Goal: Find specific page/section: Find specific page/section

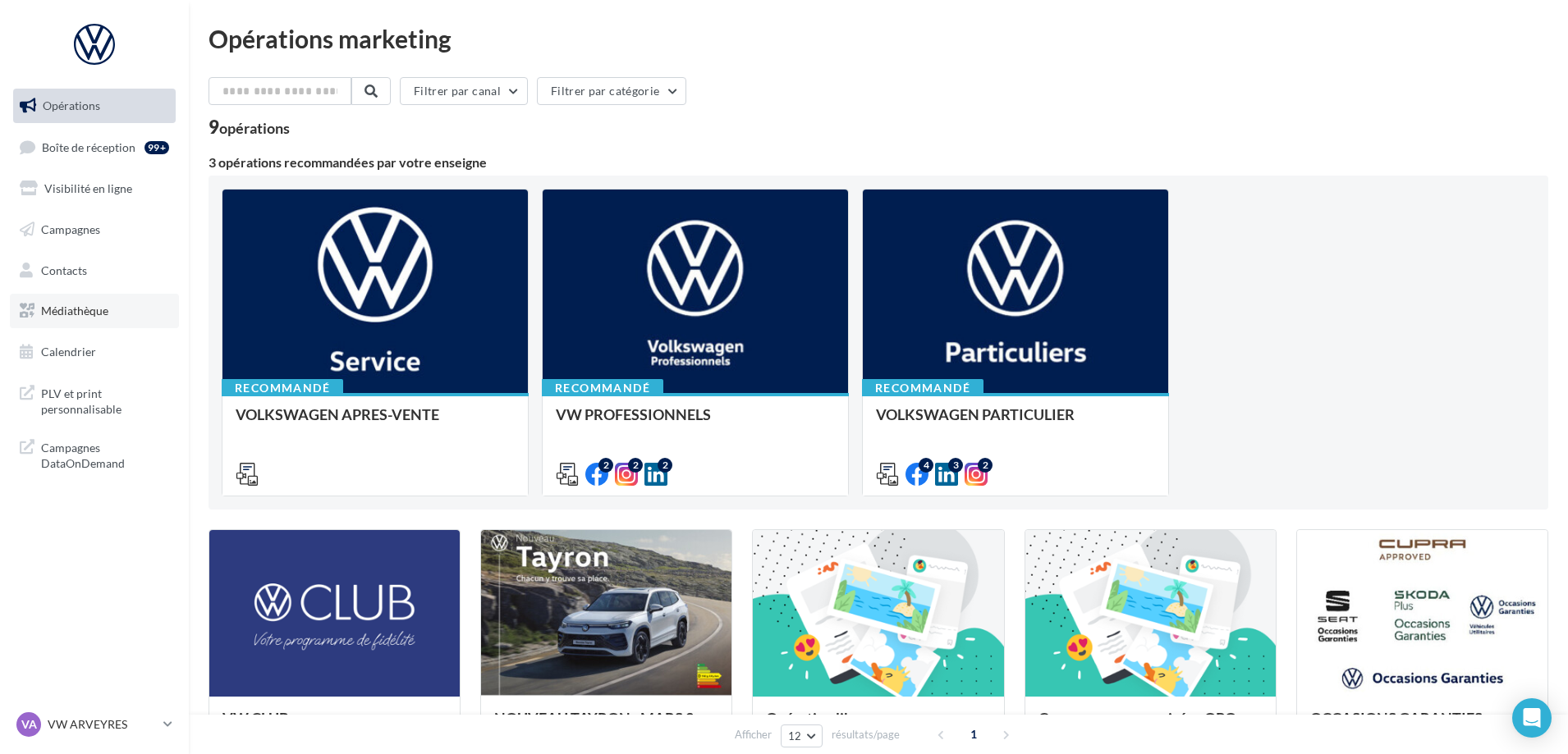
click at [59, 314] on span "Médiathèque" at bounding box center [74, 310] width 67 height 14
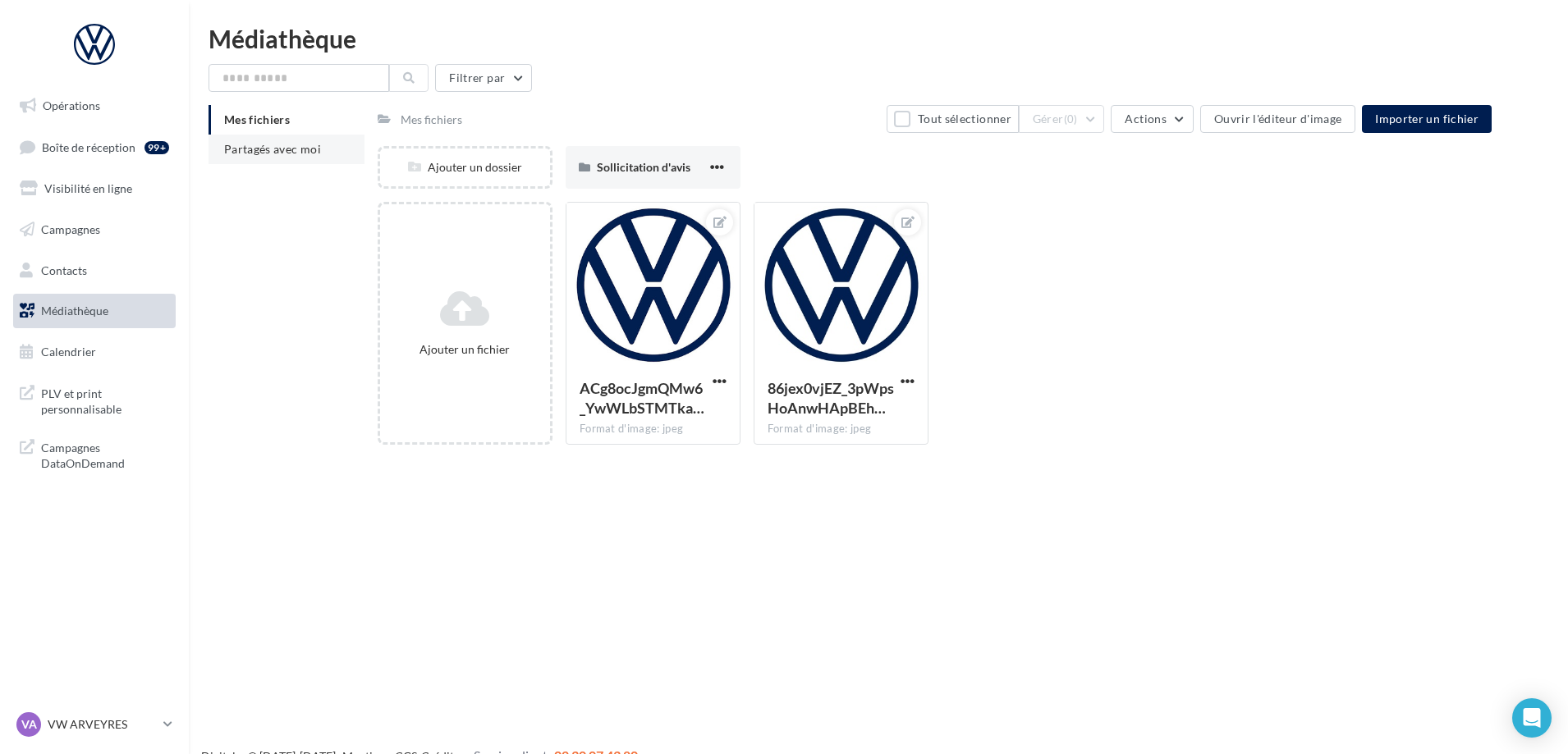
click at [282, 142] on span "Partagés avec moi" at bounding box center [272, 149] width 97 height 14
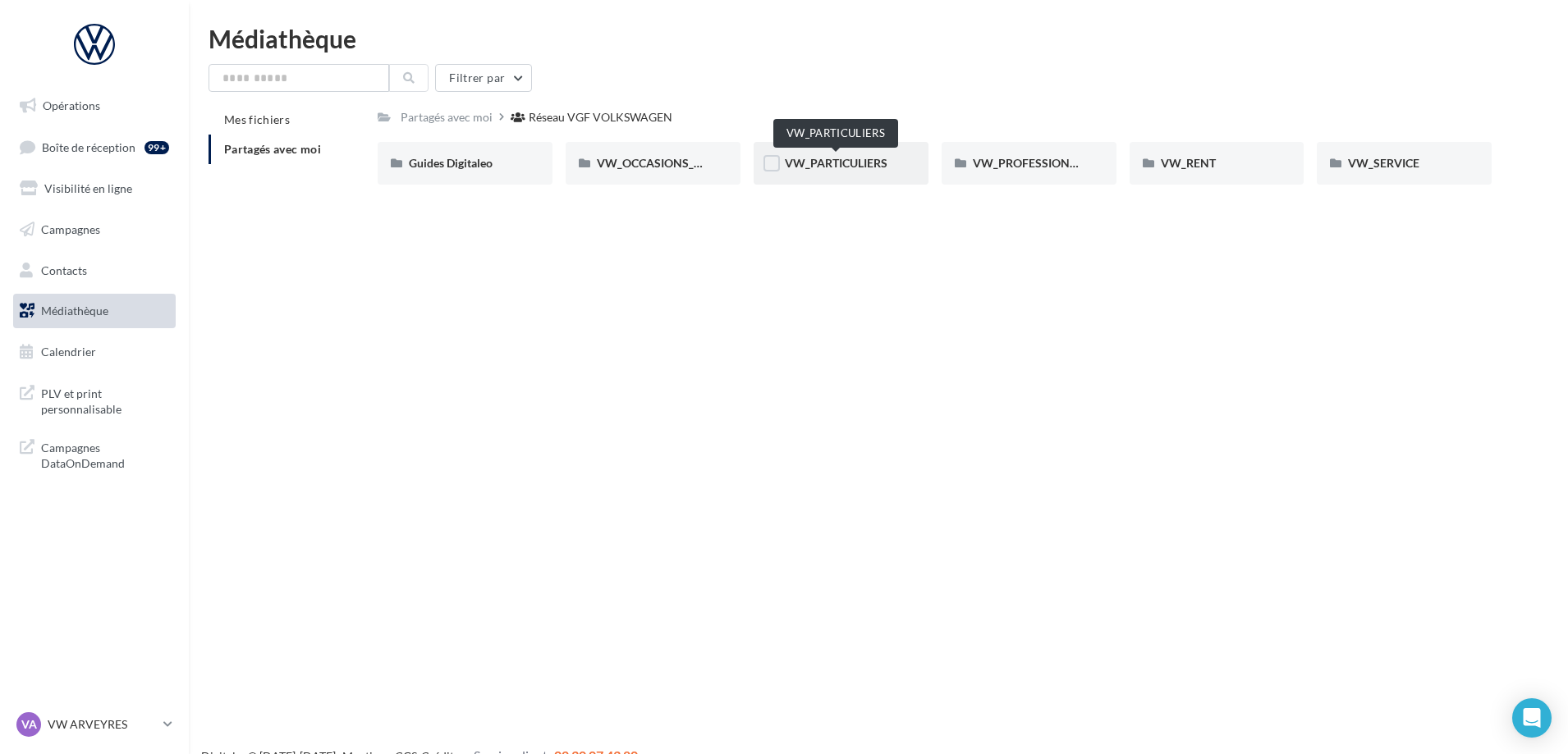
click at [858, 169] on span "VW_PARTICULIERS" at bounding box center [836, 163] width 103 height 14
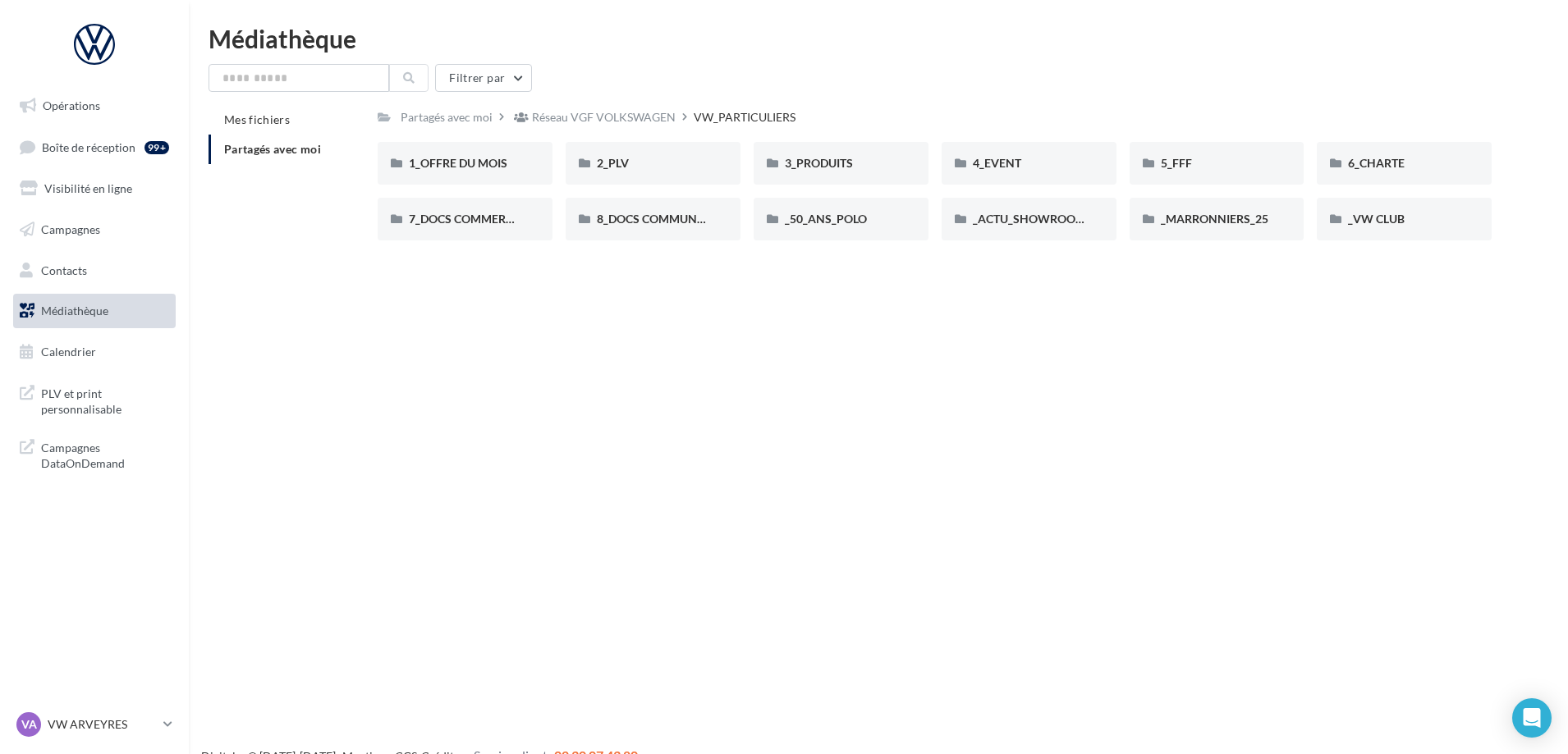
click at [839, 310] on div "Opérations Boîte de réception 99+ Visibilité en ligne Campagnes Contacts Médiat…" at bounding box center [784, 403] width 1568 height 754
click at [483, 165] on span "1_OFFRE DU MOIS" at bounding box center [457, 163] width 98 height 14
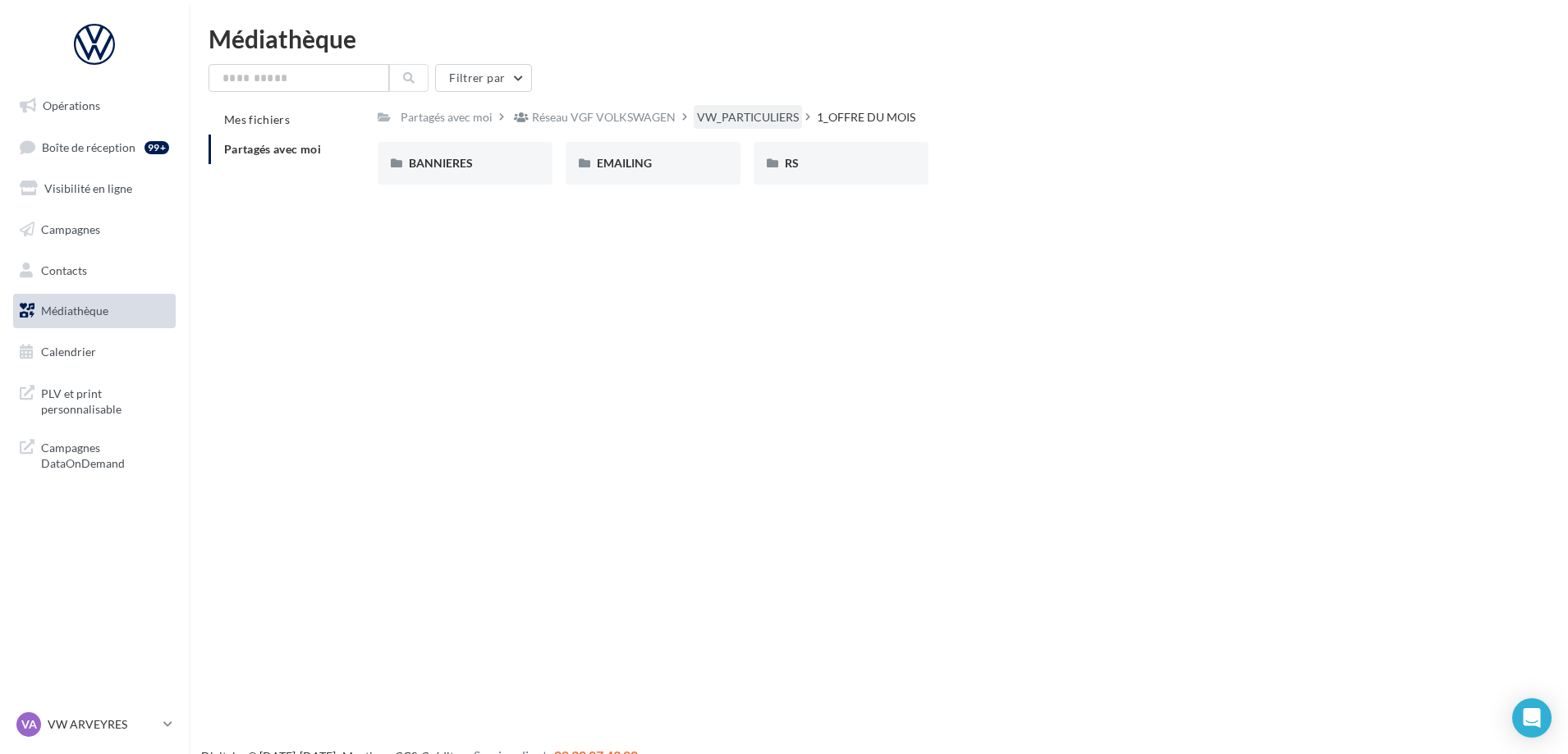
click at [751, 116] on div "VW_PARTICULIERS" at bounding box center [748, 117] width 102 height 17
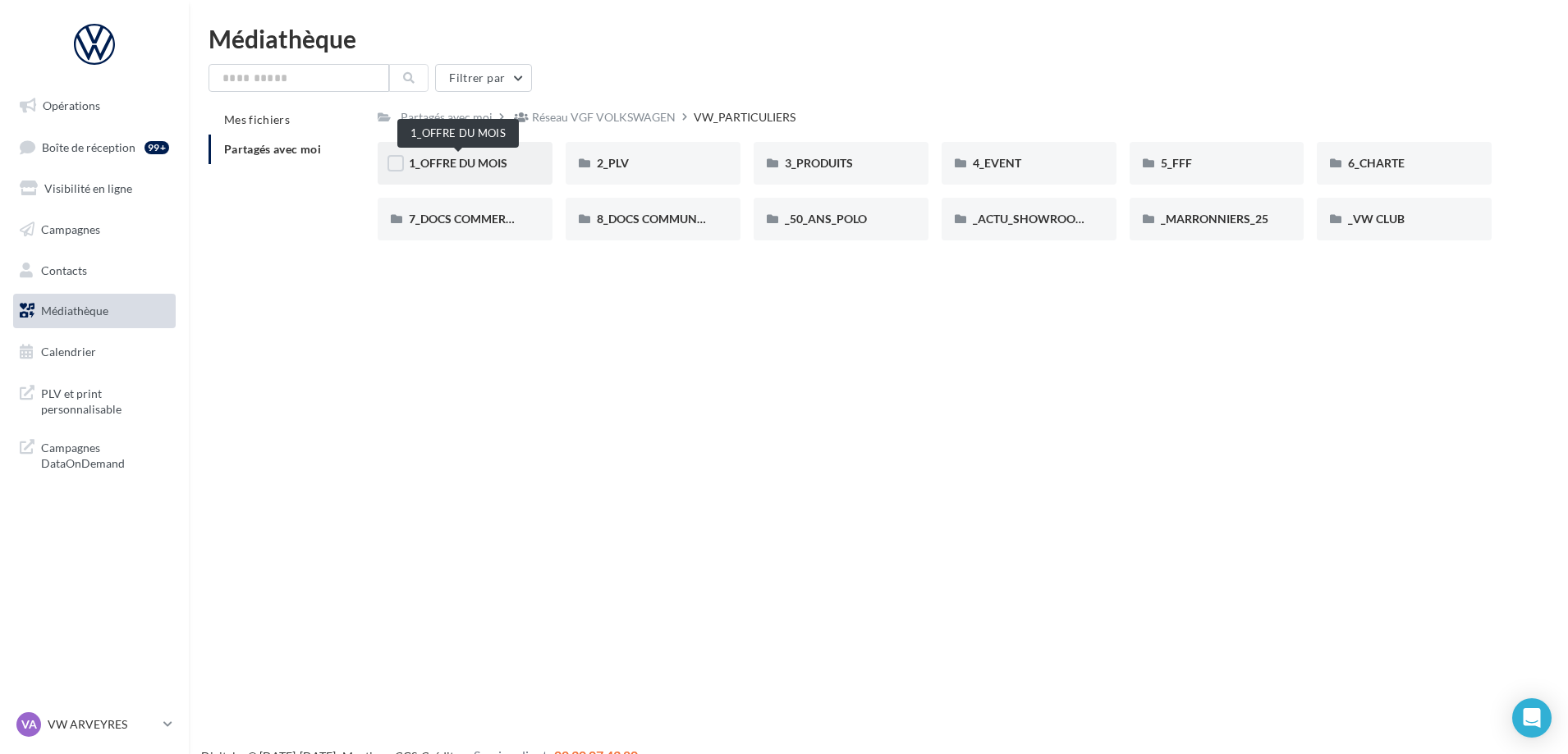
click at [507, 160] on span "1_OFFRE DU MOIS" at bounding box center [457, 163] width 98 height 14
